Goal: Task Accomplishment & Management: Complete application form

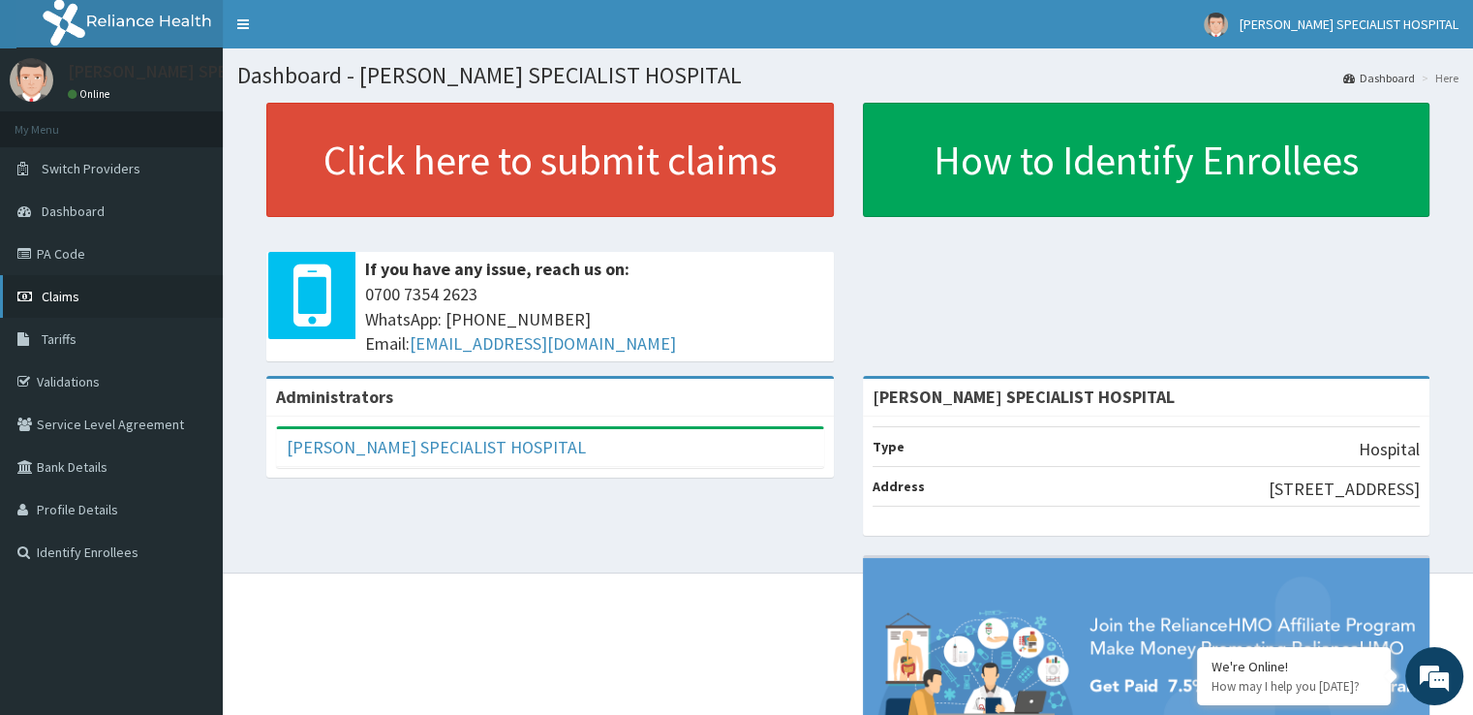
click at [80, 310] on link "Claims" at bounding box center [111, 296] width 223 height 43
click at [83, 302] on link "Claims" at bounding box center [111, 296] width 223 height 43
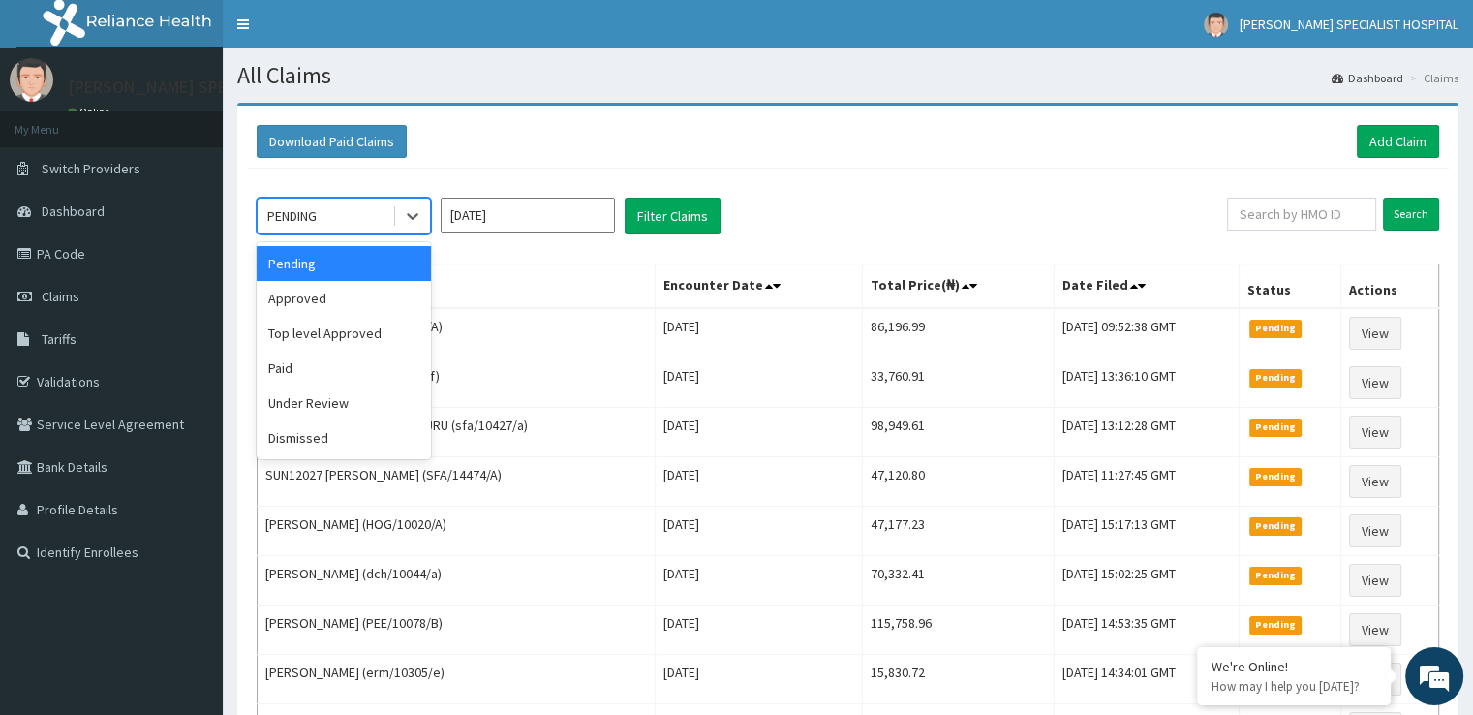
click at [306, 206] on div "PENDING" at bounding box center [291, 215] width 49 height 19
click at [294, 367] on div "Paid" at bounding box center [344, 368] width 174 height 35
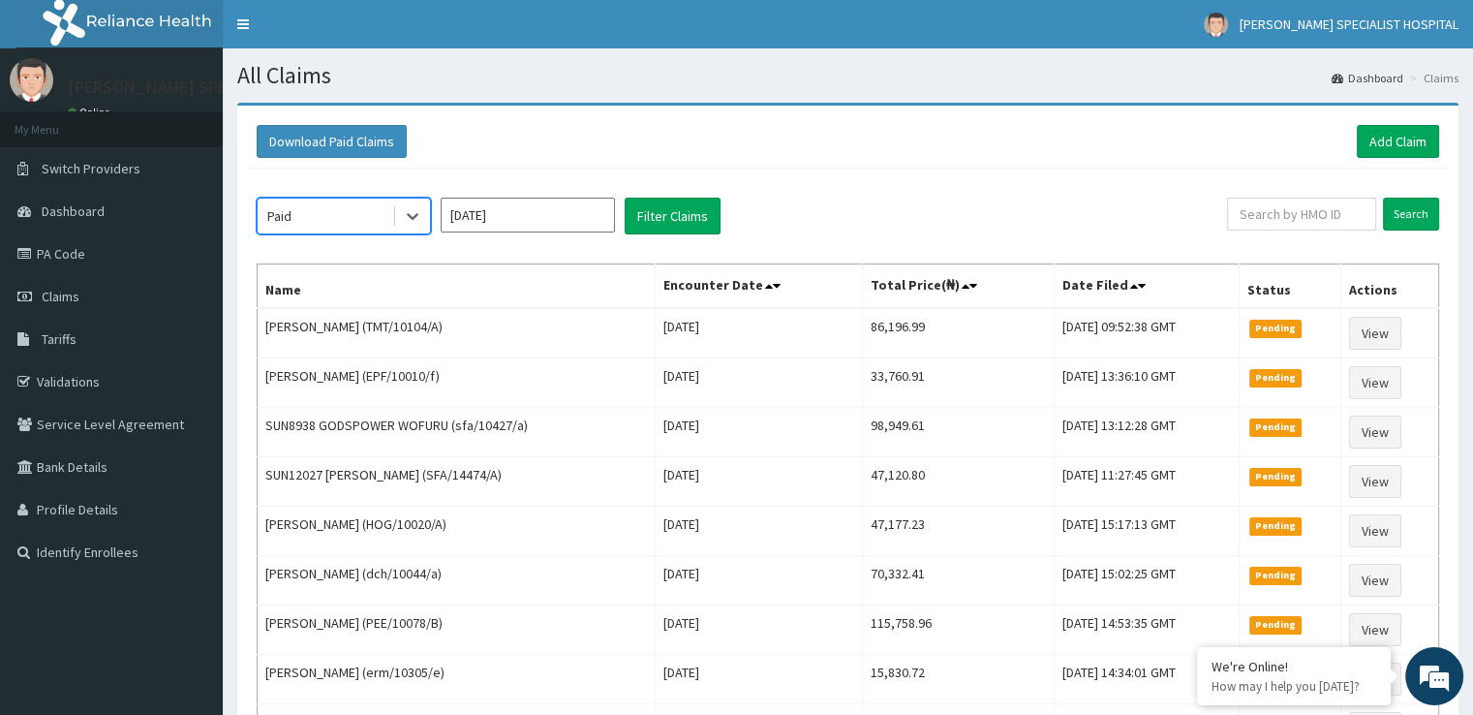
click at [520, 224] on input "Sep 2025" at bounding box center [528, 215] width 174 height 35
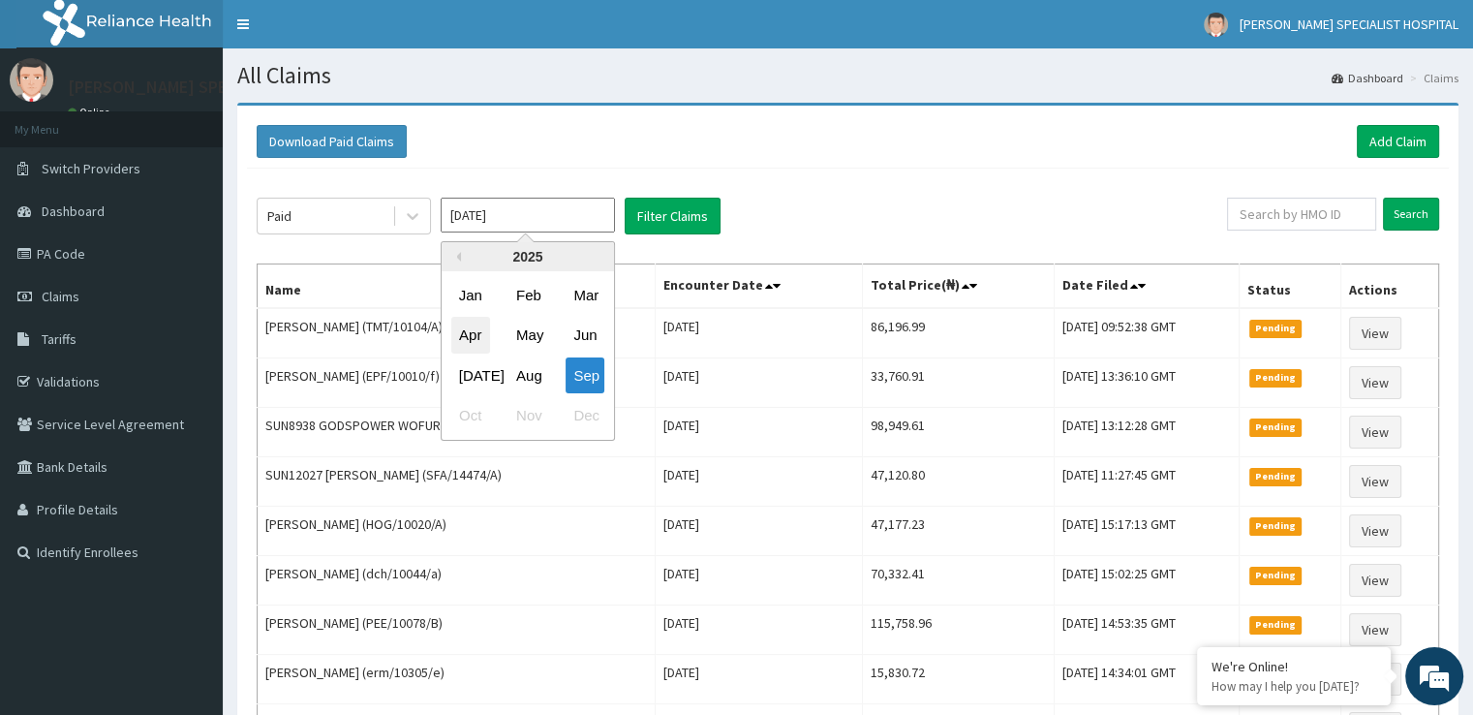
click at [472, 319] on div "Apr" at bounding box center [470, 336] width 39 height 36
type input "Apr 2025"
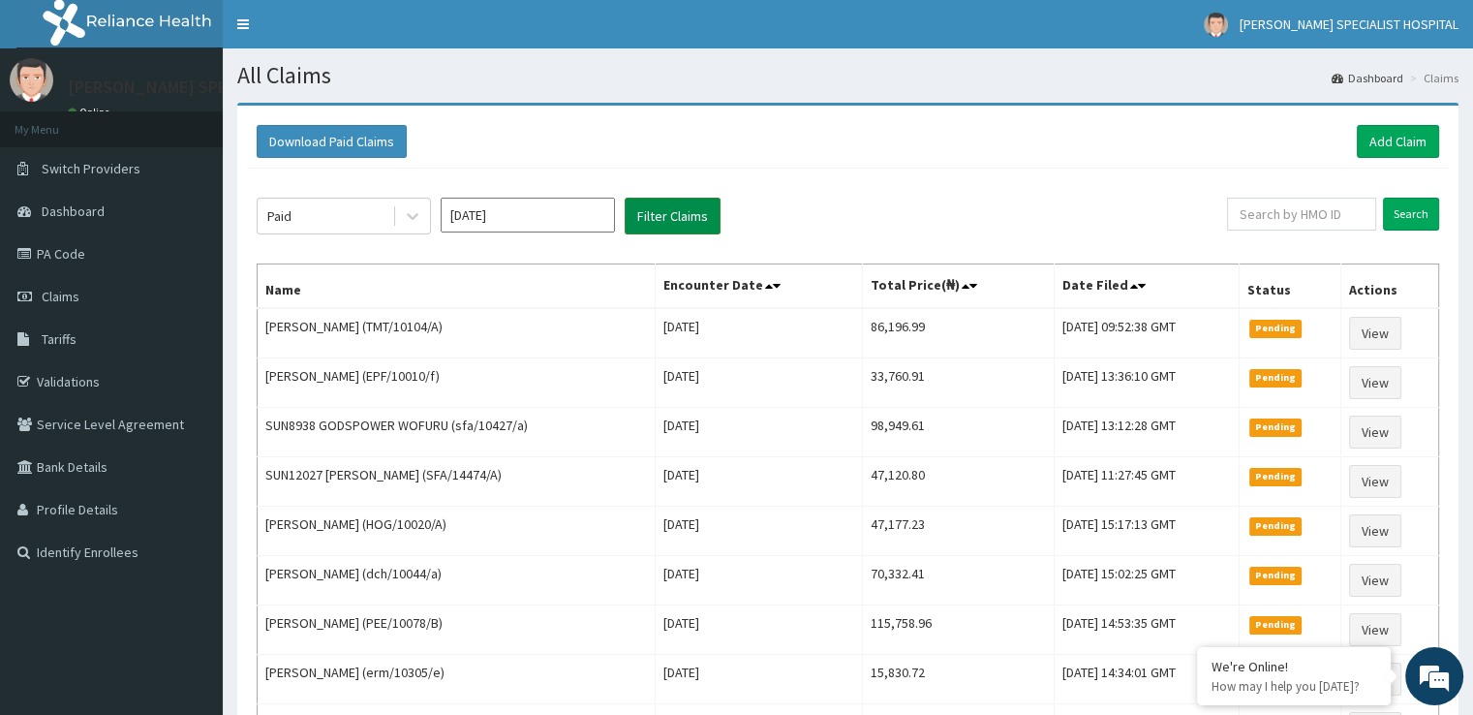
click at [686, 222] on button "Filter Claims" at bounding box center [673, 216] width 96 height 37
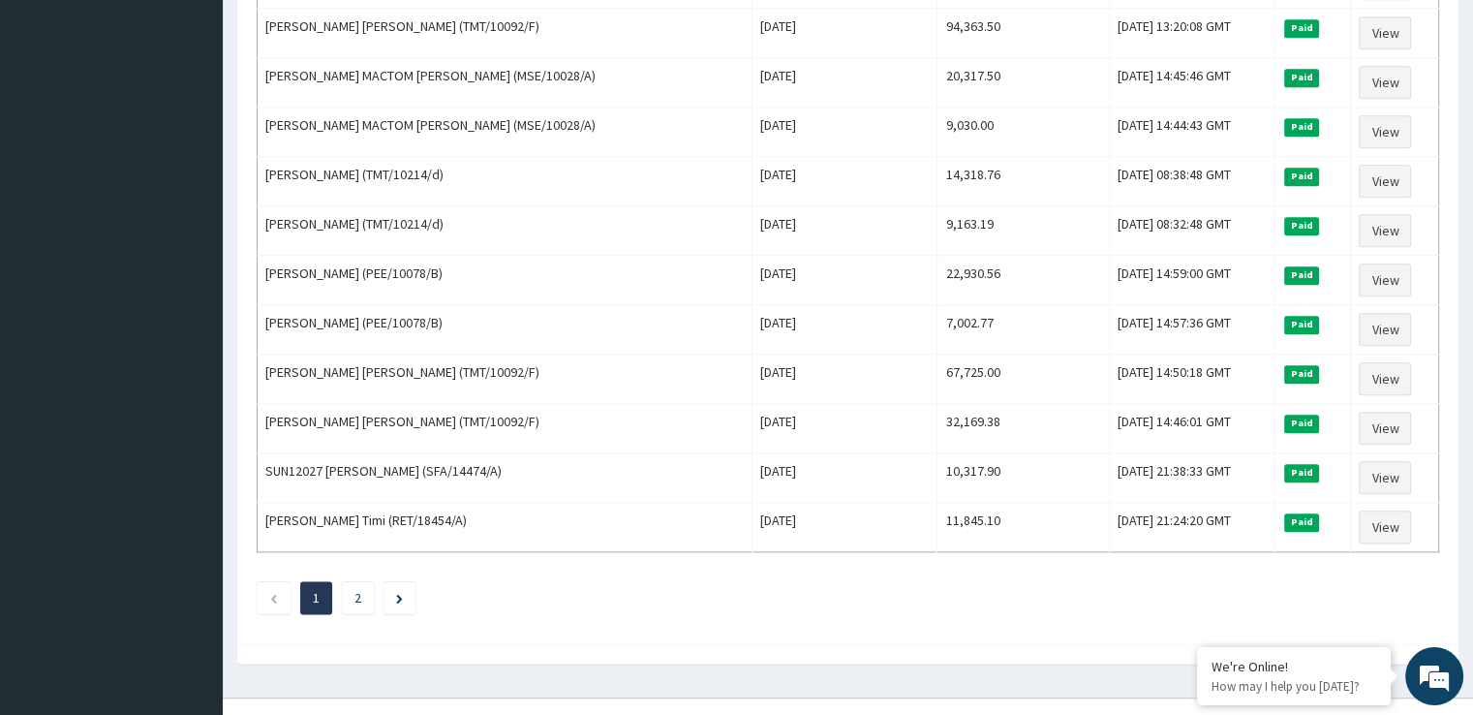
scroll to position [2228, 0]
click at [355, 588] on link "2" at bounding box center [357, 596] width 7 height 17
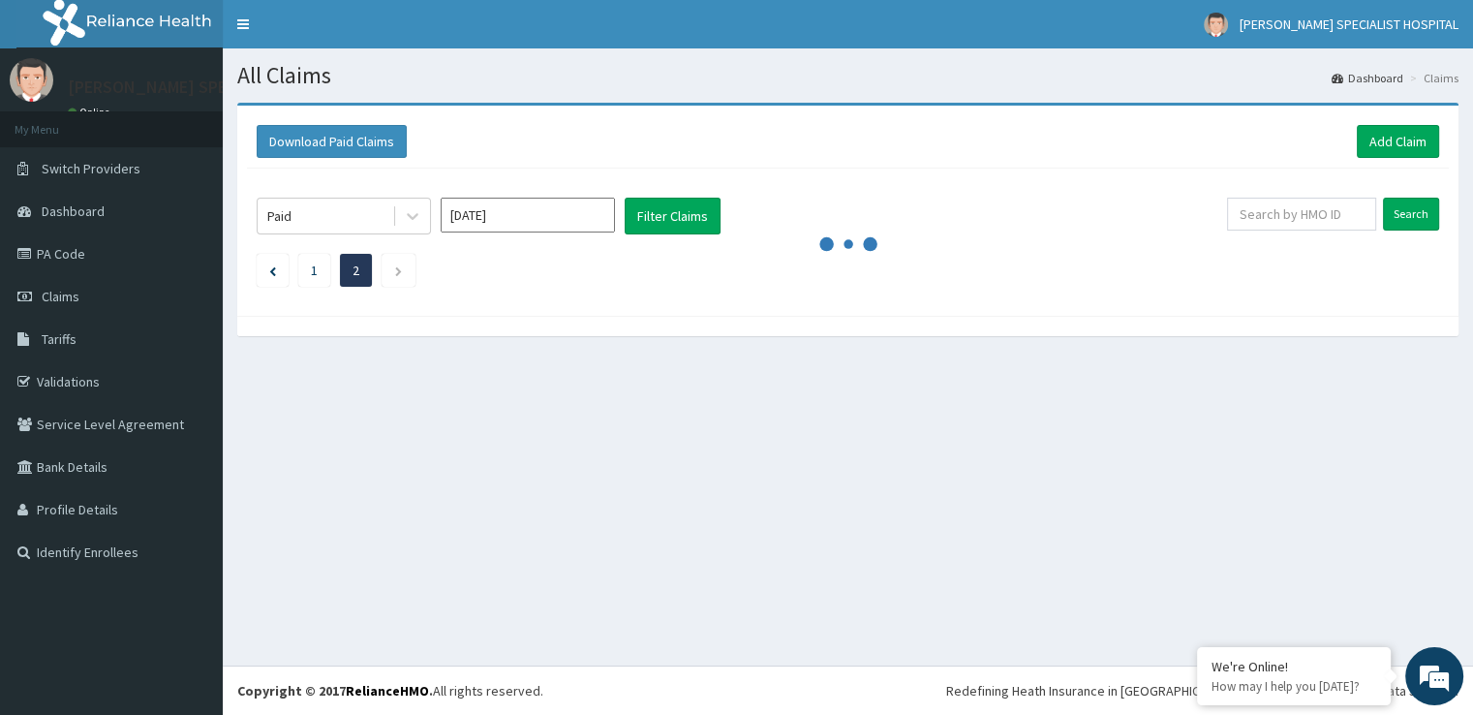
scroll to position [0, 0]
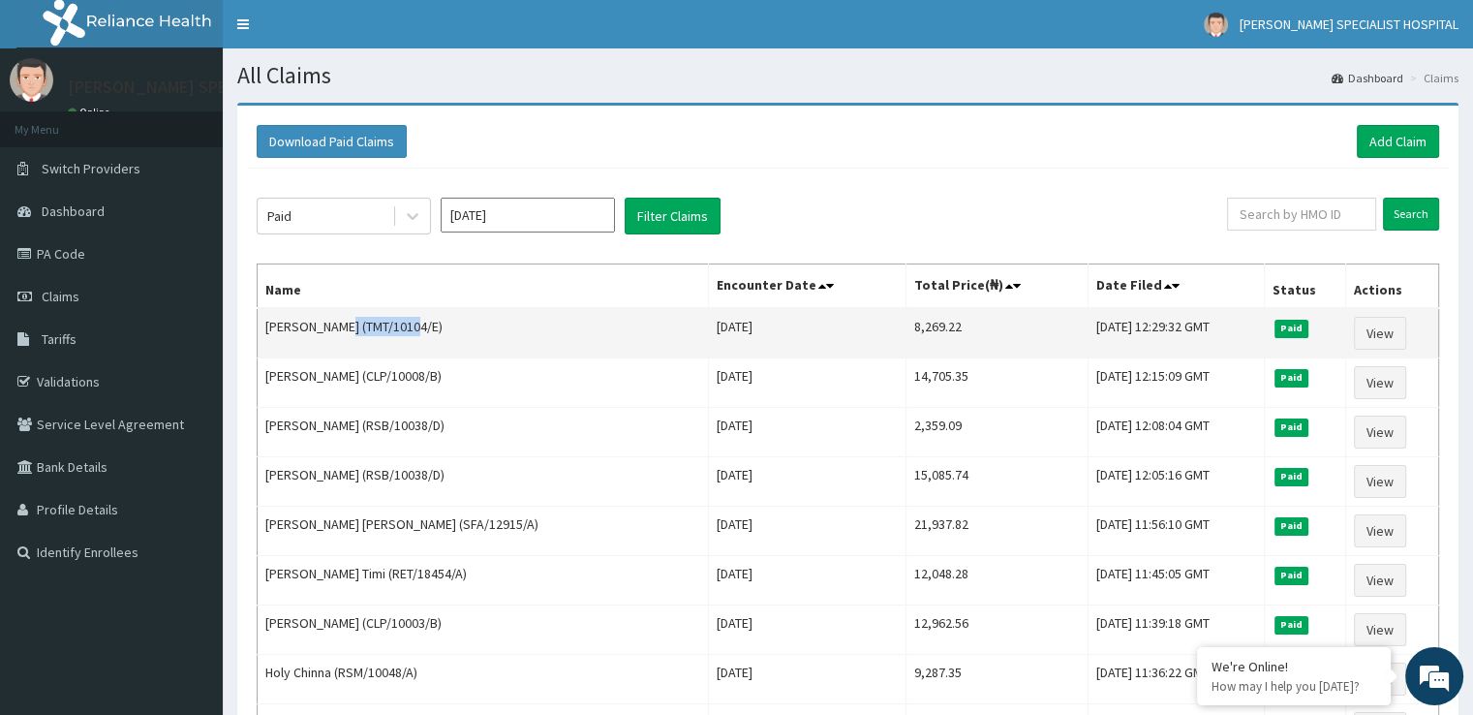
drag, startPoint x: 330, startPoint y: 325, endPoint x: 403, endPoint y: 330, distance: 72.8
click at [403, 330] on td "Mary Terry (TMT/10104/E)" at bounding box center [483, 333] width 451 height 50
copy td "TMT/10104/E"
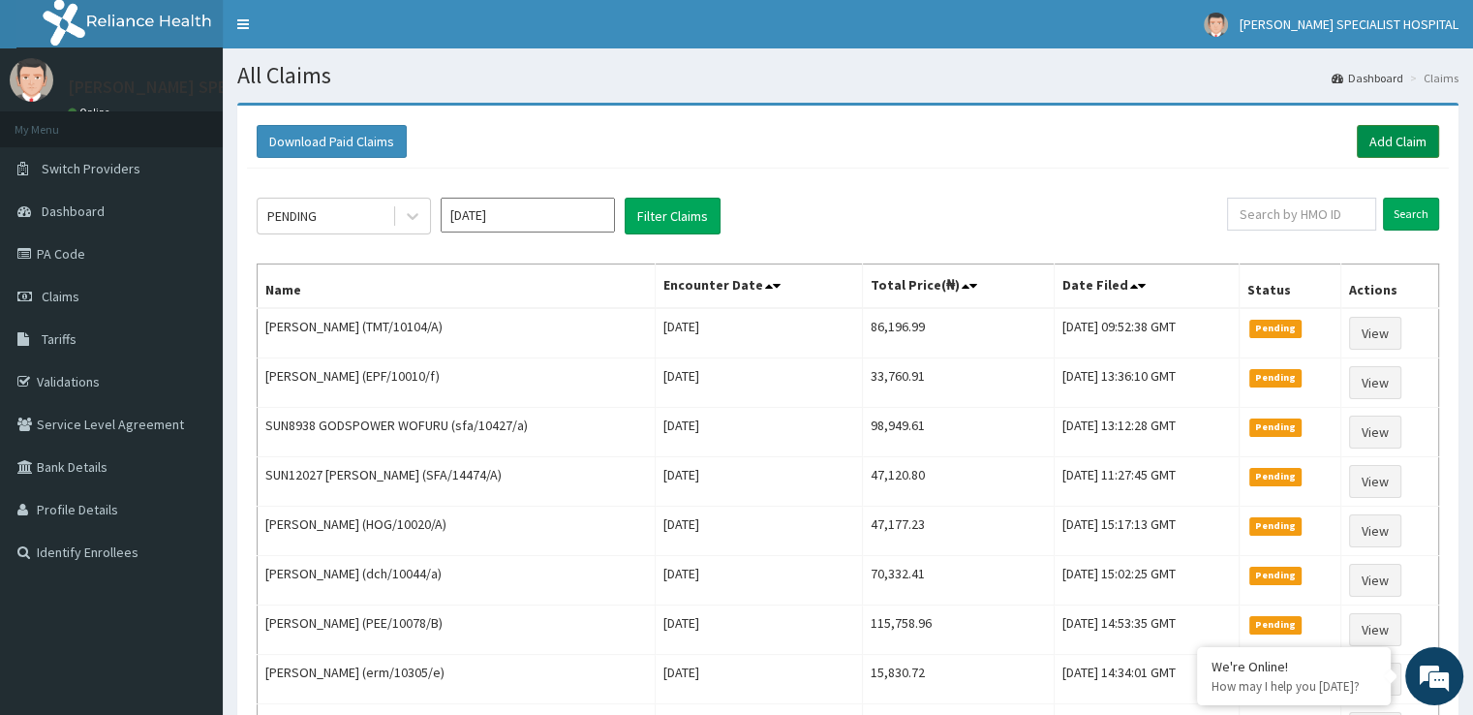
click at [1391, 139] on link "Add Claim" at bounding box center [1398, 141] width 82 height 33
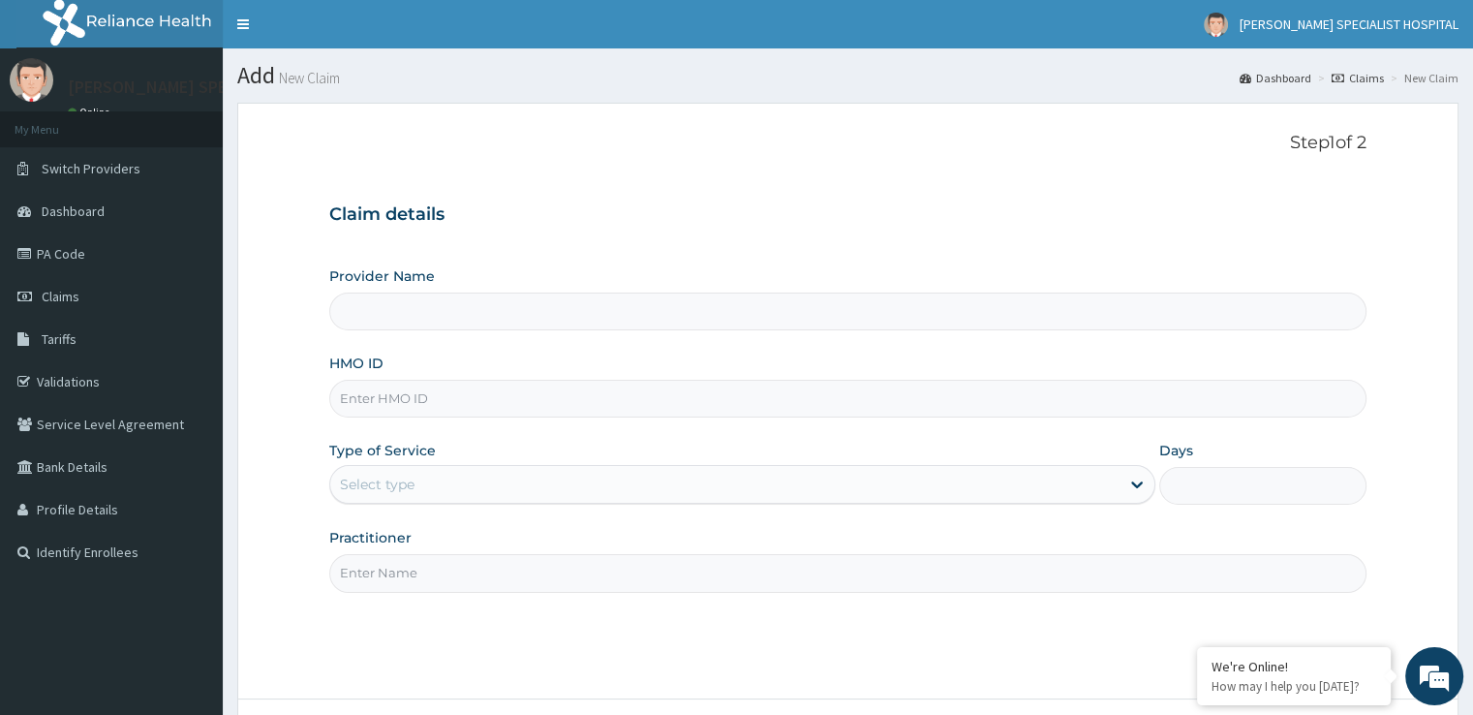
drag, startPoint x: 0, startPoint y: 0, endPoint x: 453, endPoint y: 405, distance: 607.7
type input "[PERSON_NAME] SPECIALIST HOSPITAL"
type input "TMT/10104/E"
click at [407, 475] on div "Select type" at bounding box center [377, 484] width 75 height 19
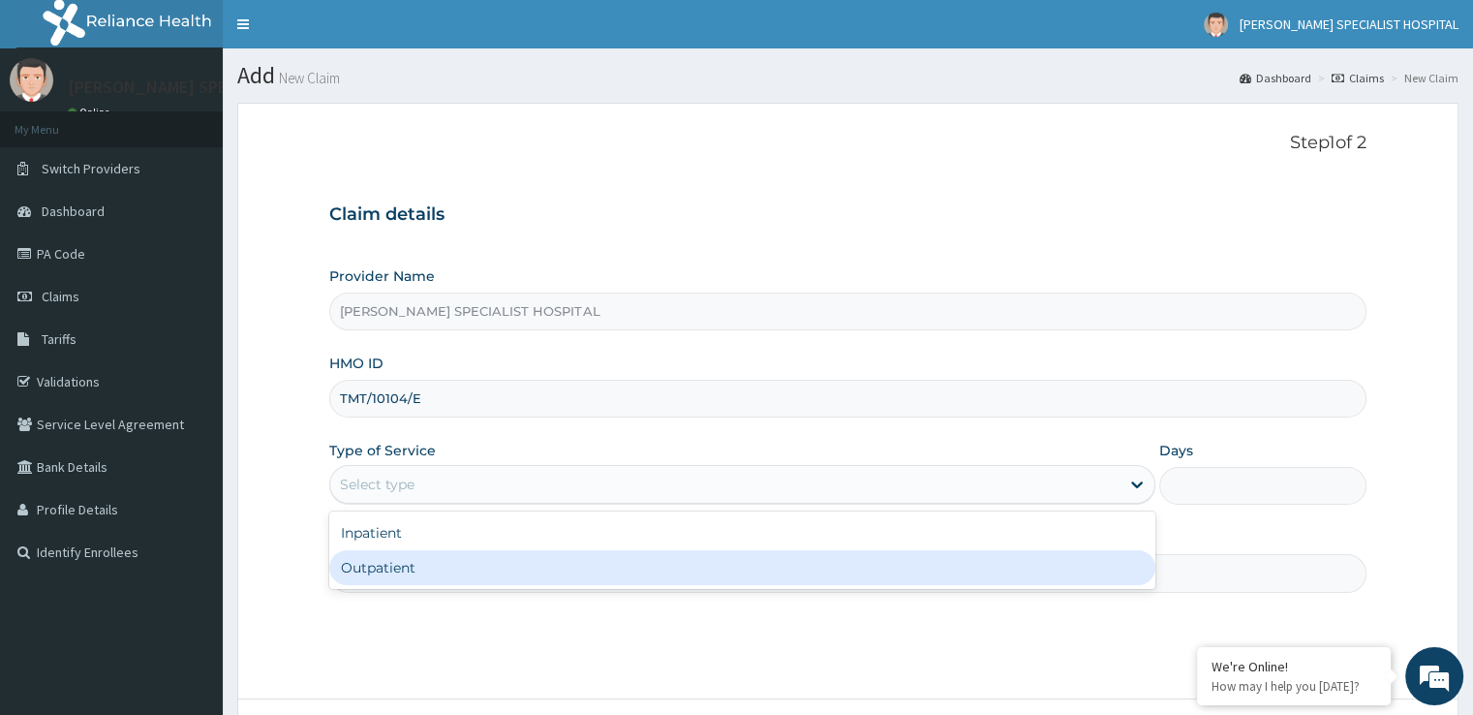
click at [396, 569] on div "Outpatient" at bounding box center [742, 567] width 826 height 35
type input "1"
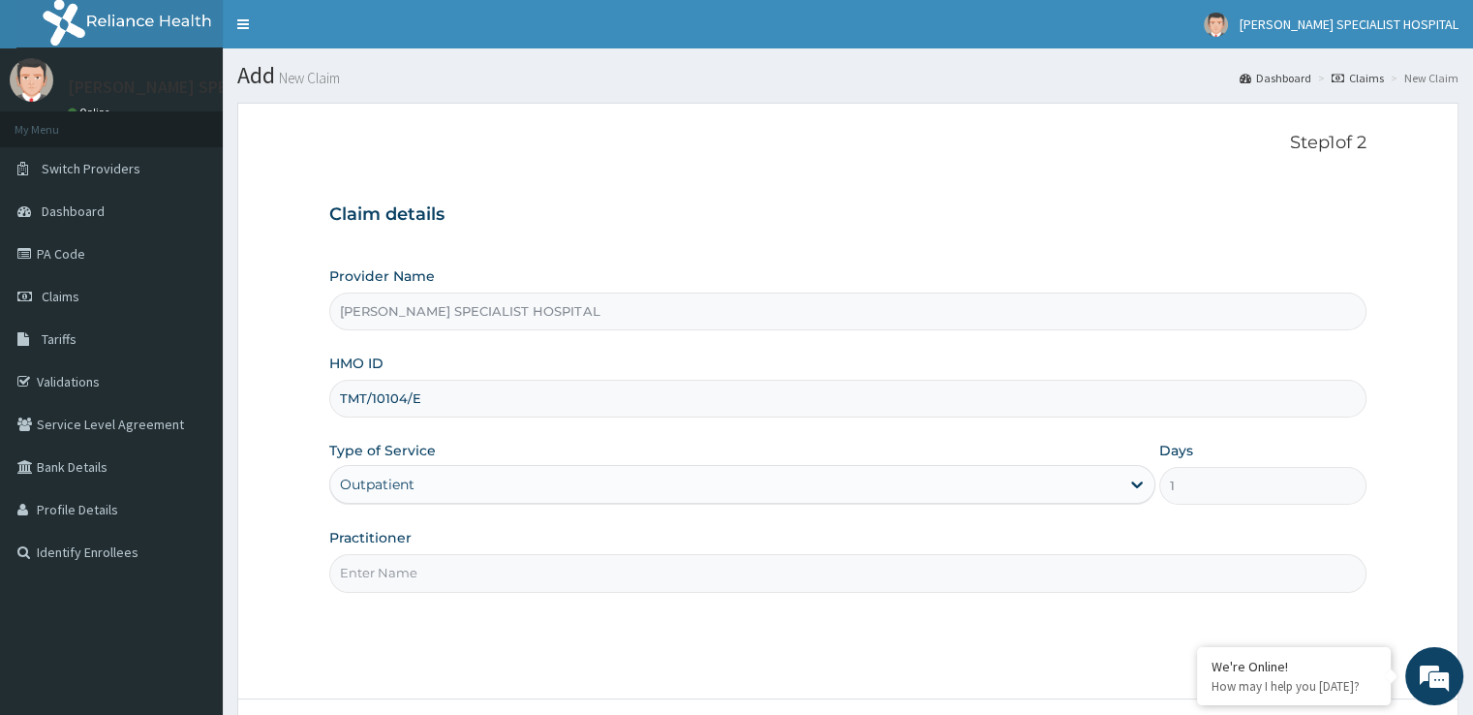
click at [427, 569] on input "Practitioner" at bounding box center [847, 573] width 1036 height 38
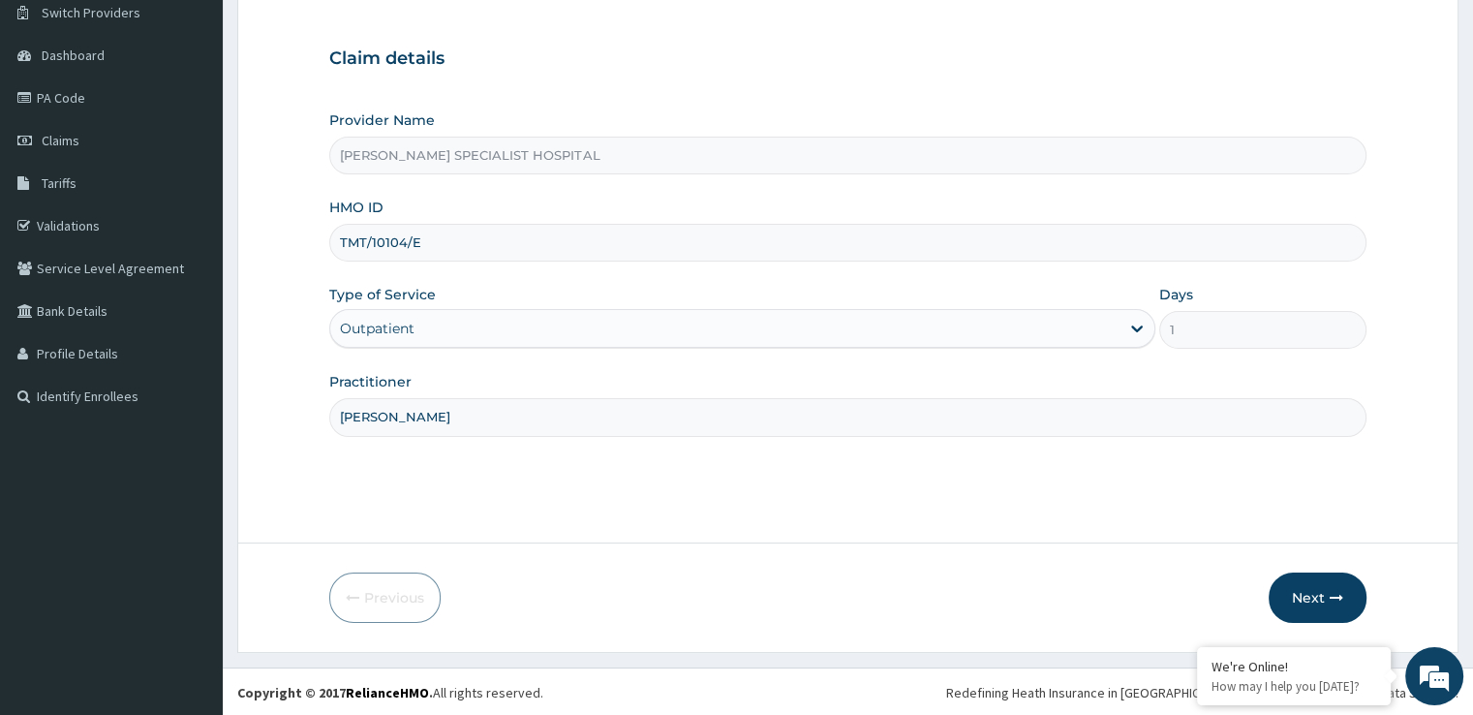
scroll to position [157, 0]
type input "[PERSON_NAME]"
click at [1348, 596] on button "Next" at bounding box center [1318, 596] width 98 height 50
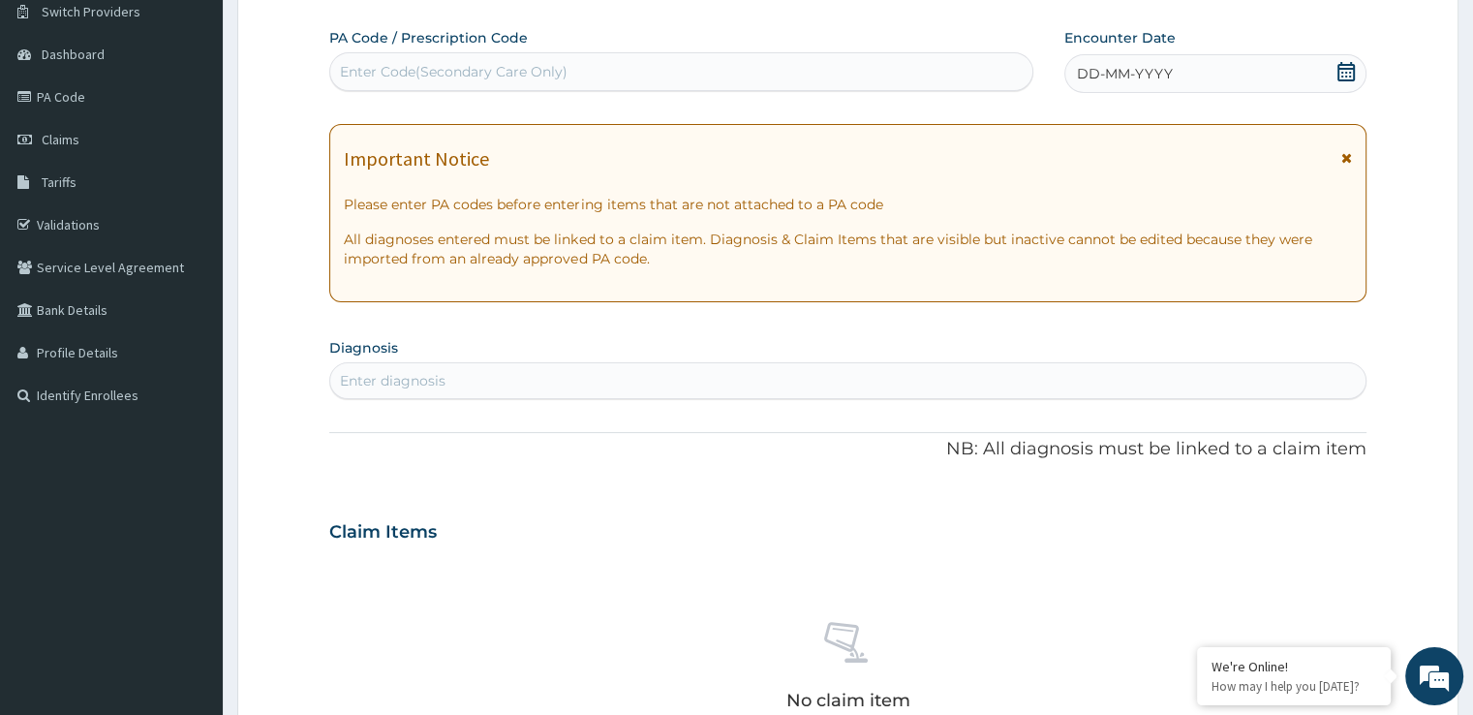
click at [638, 375] on div "Enter diagnosis" at bounding box center [847, 380] width 1034 height 31
type input "[MEDICAL_DATA]"
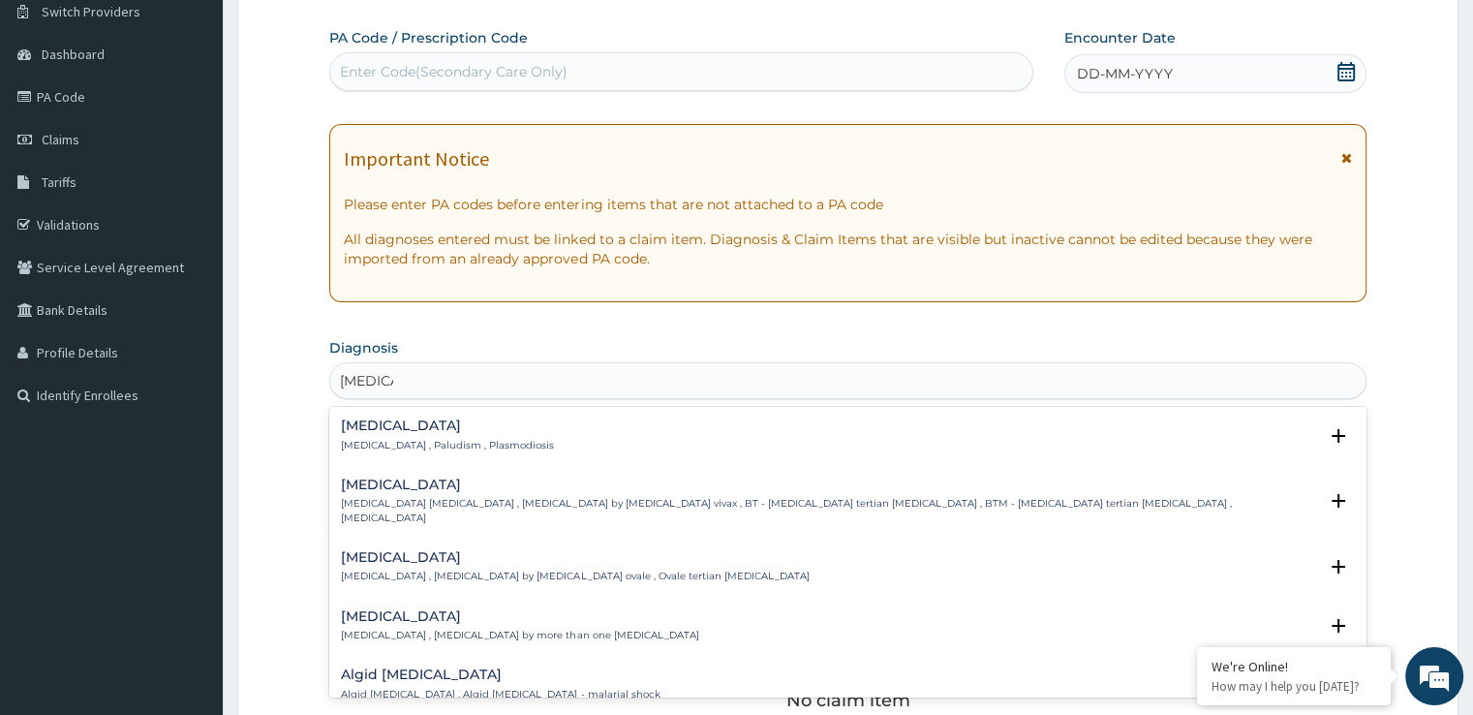
click at [411, 443] on p "[MEDICAL_DATA] , Paludism , Plasmodiosis" at bounding box center [447, 446] width 213 height 14
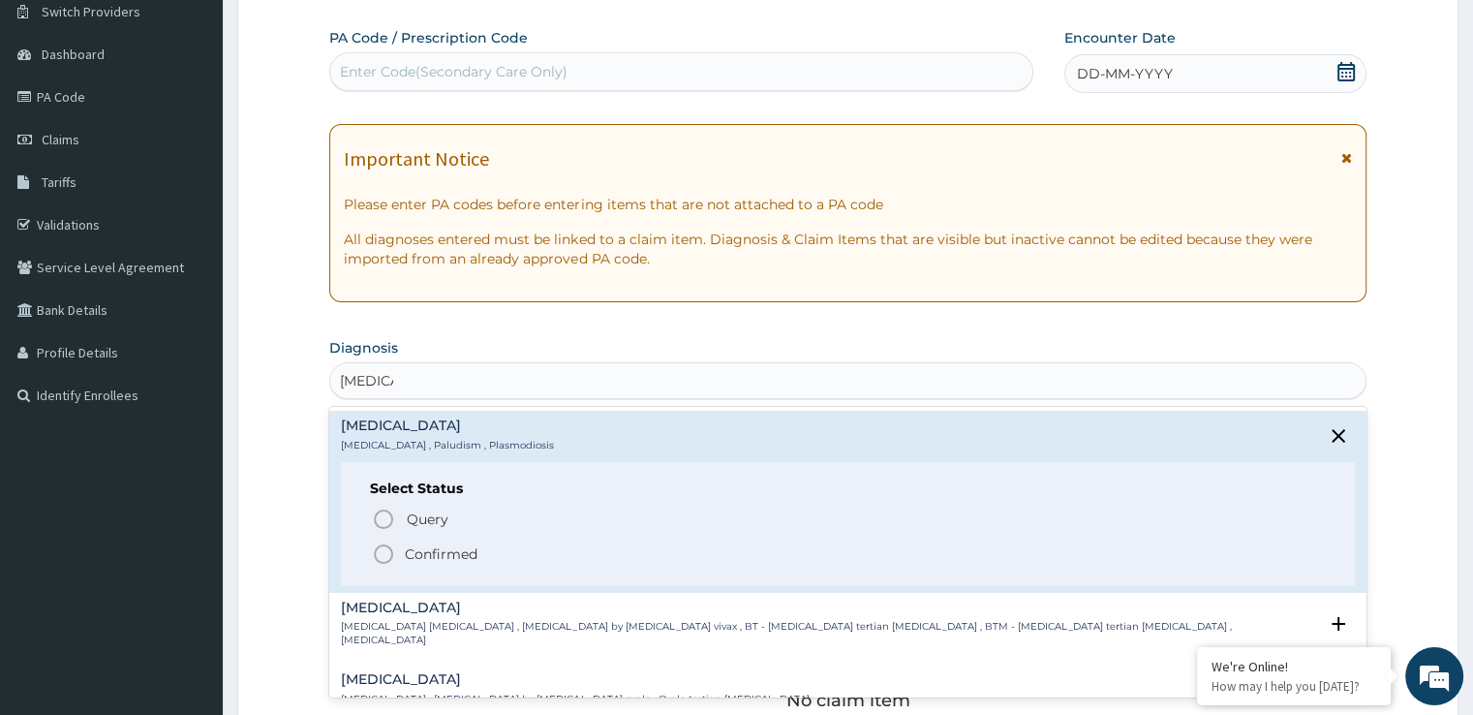
click at [381, 559] on icon "status option filled" at bounding box center [383, 553] width 23 height 23
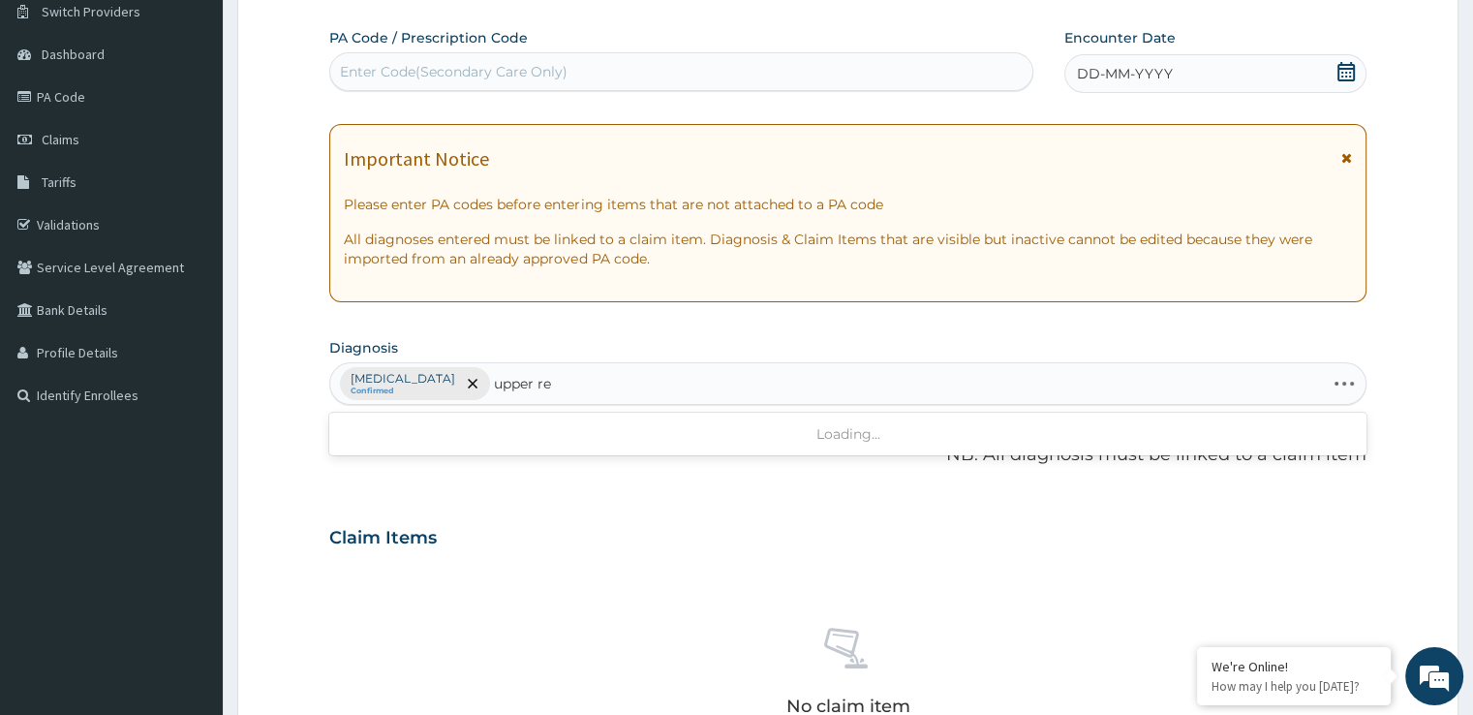
type input "upper res"
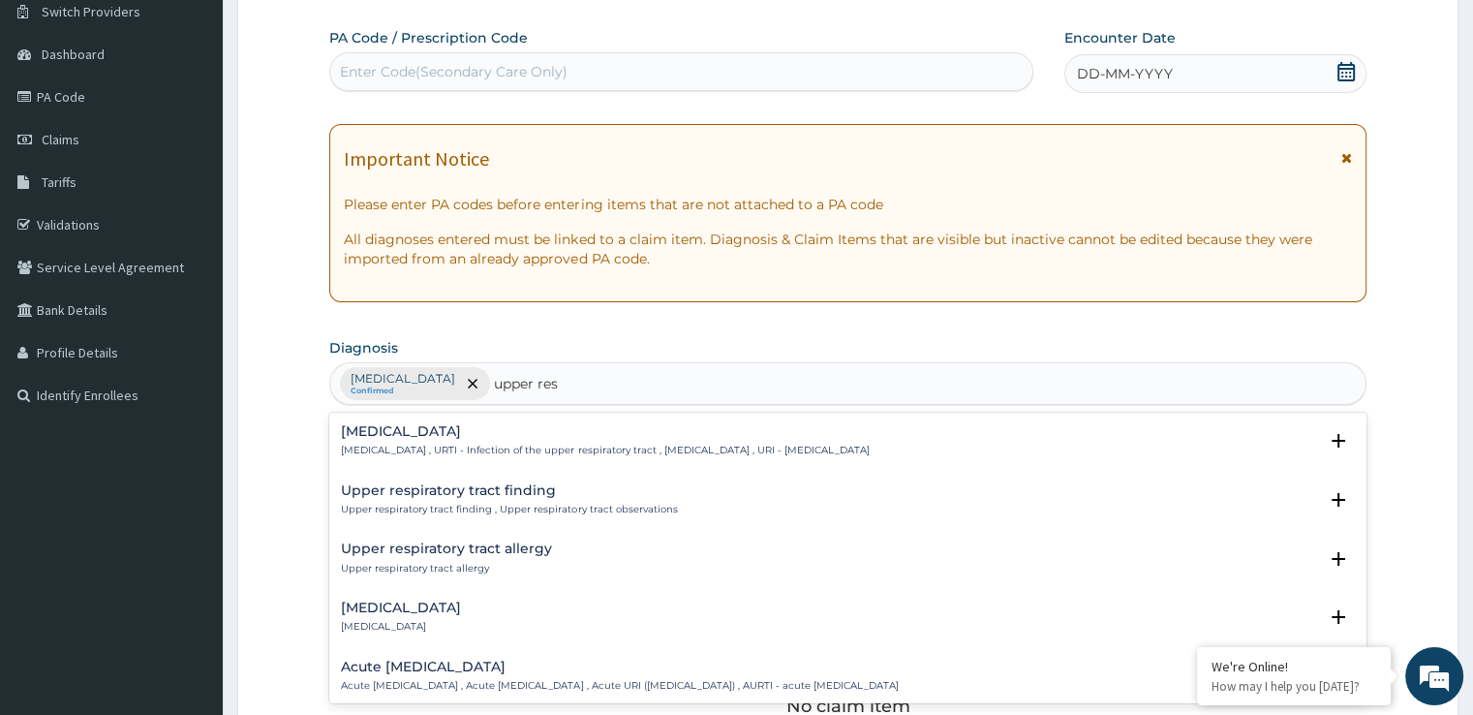
click at [399, 450] on p "[MEDICAL_DATA] , URTI - Infection of the upper respiratory tract , [MEDICAL_DAT…" at bounding box center [605, 451] width 528 height 14
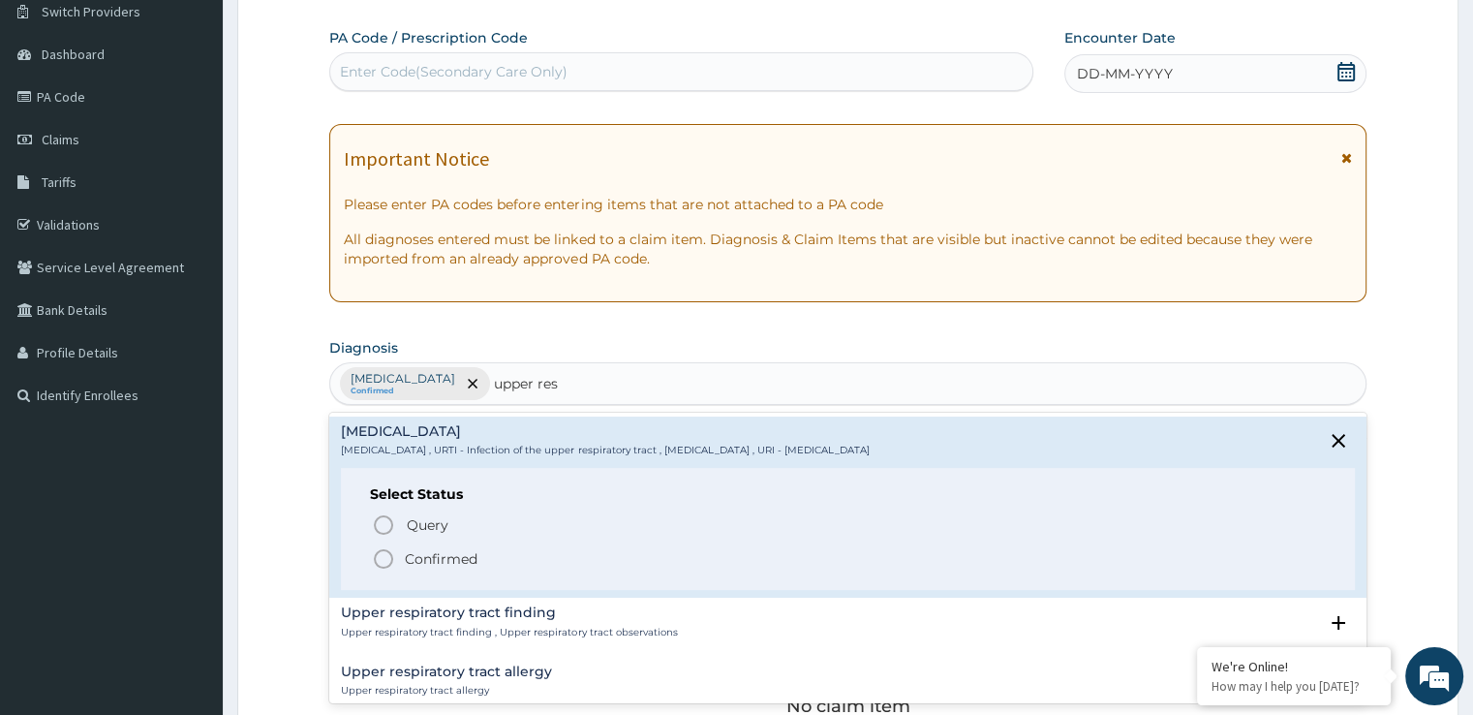
click at [380, 551] on icon "status option filled" at bounding box center [383, 558] width 23 height 23
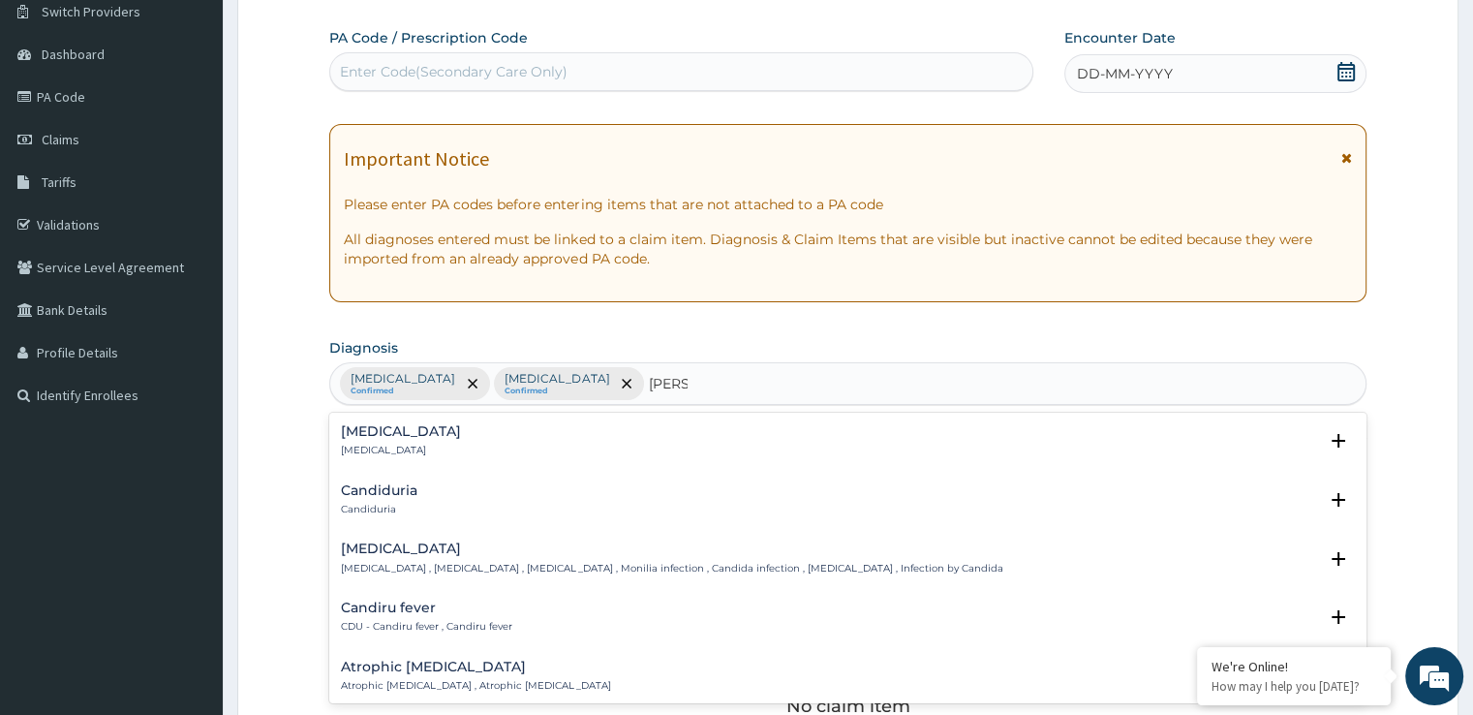
type input "candid"
click at [385, 543] on h4 "[MEDICAL_DATA]" at bounding box center [671, 548] width 661 height 15
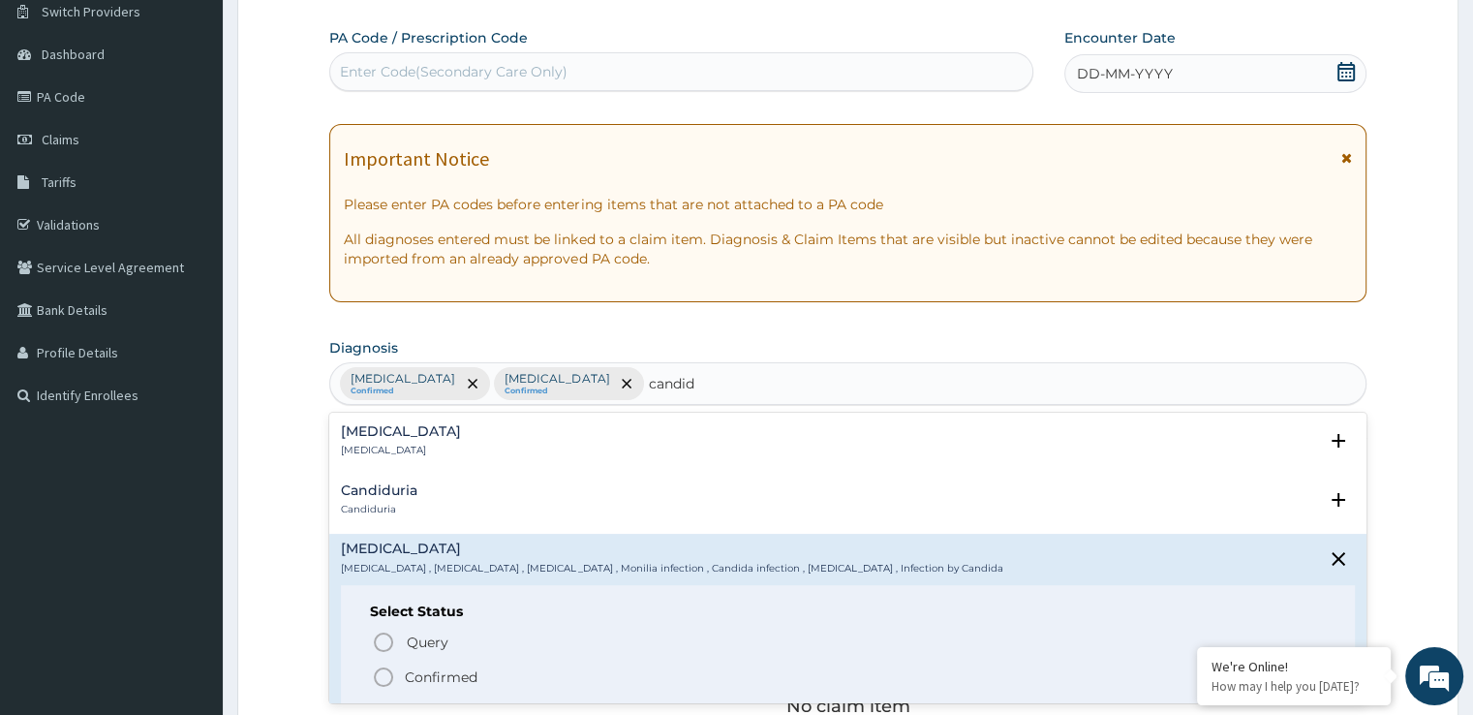
click at [387, 677] on icon "status option filled" at bounding box center [383, 676] width 23 height 23
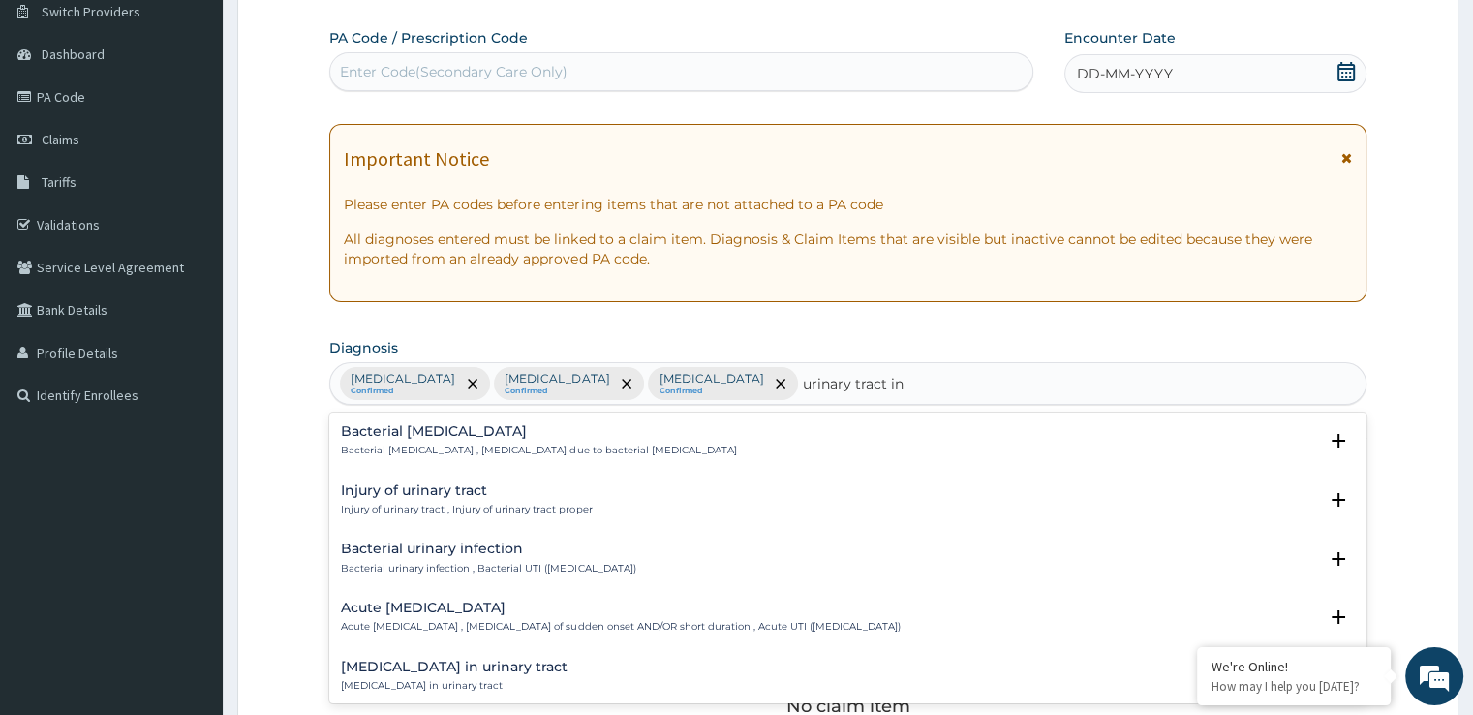
click at [473, 587] on div "Bacterial urinary infection Bacterial urinary infection , Bacterial UTI ([MEDIC…" at bounding box center [847, 563] width 1036 height 59
click at [430, 597] on div "Acute [MEDICAL_DATA] Acute [MEDICAL_DATA] , [MEDICAL_DATA] of sudden onset AND/…" at bounding box center [847, 622] width 1036 height 59
type input "urinary tract in"
